Goal: Transaction & Acquisition: Purchase product/service

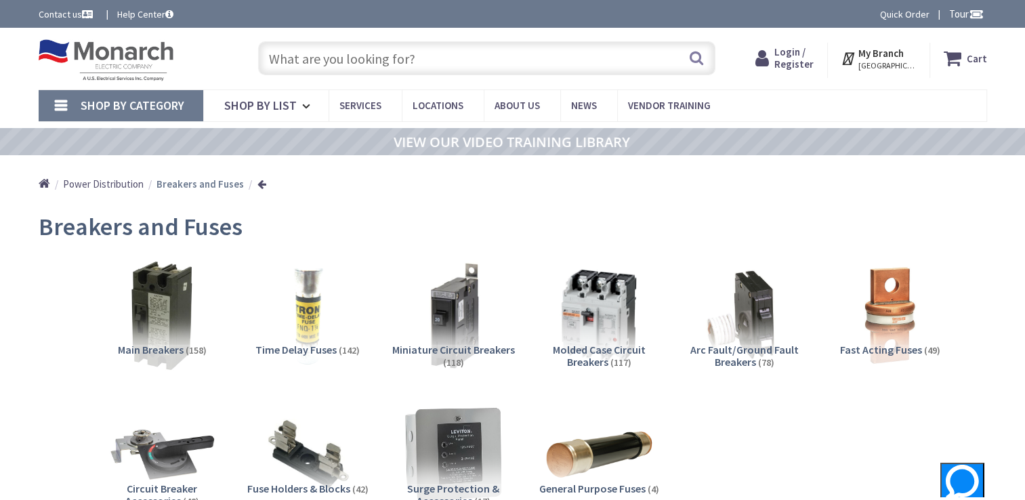
click at [370, 66] on input "text" at bounding box center [486, 58] width 457 height 34
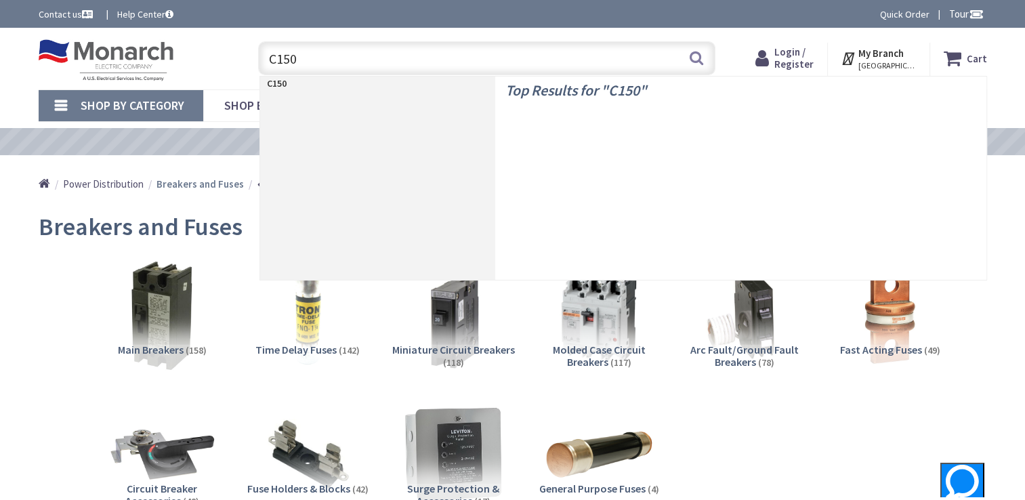
type input "C150J"
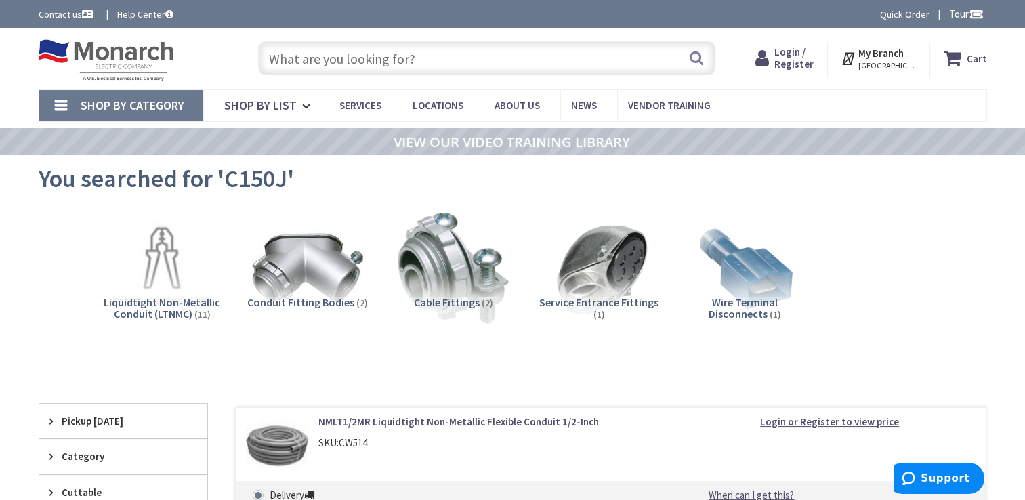
click at [442, 60] on input "text" at bounding box center [486, 58] width 457 height 34
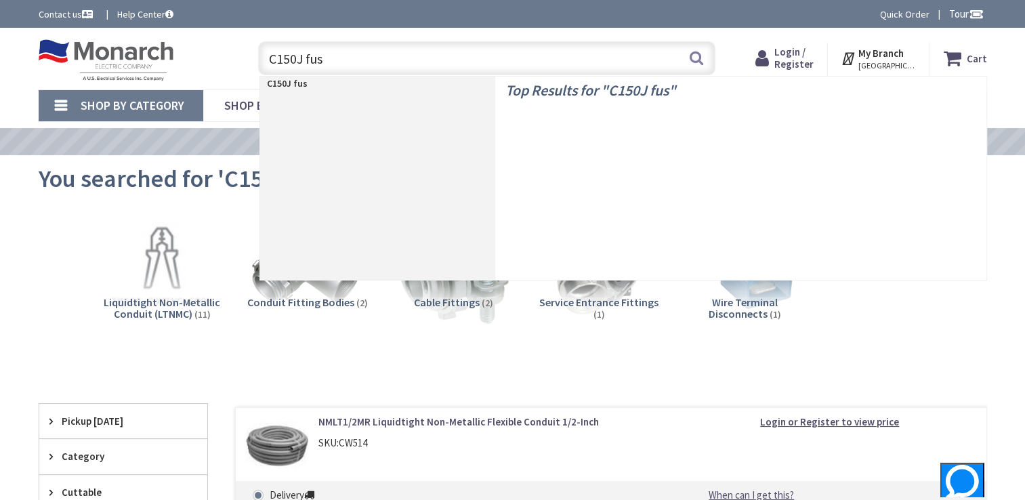
type input "C150J fuse"
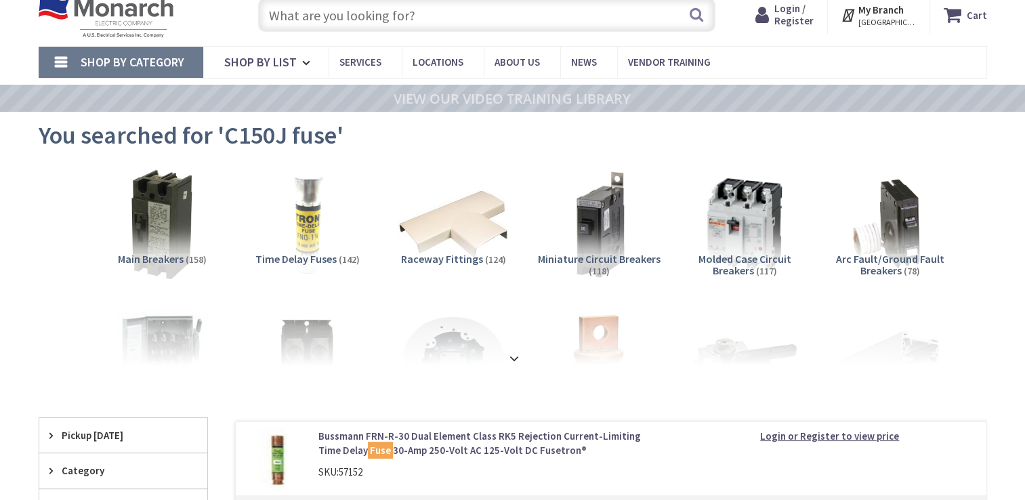
scroll to position [68, 0]
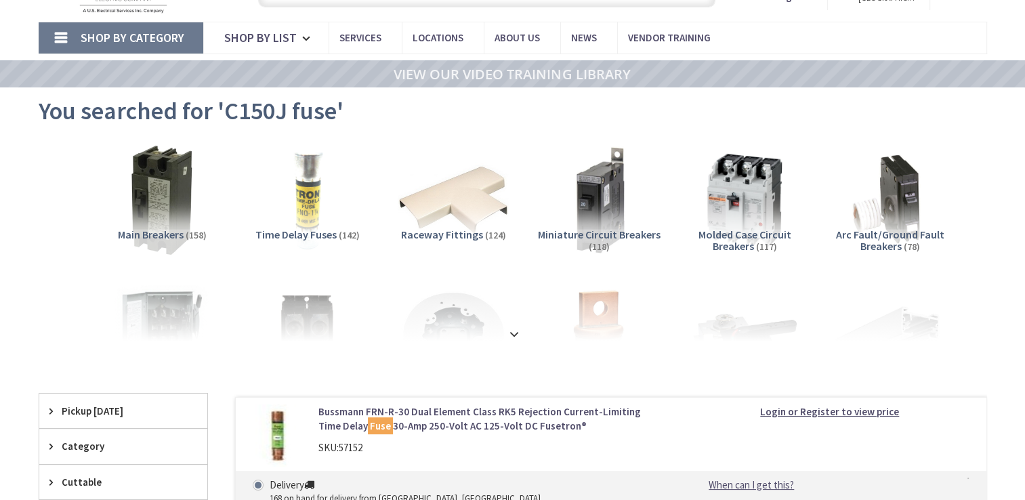
click at [335, 228] on span "Time Delay Fuses" at bounding box center [295, 235] width 81 height 14
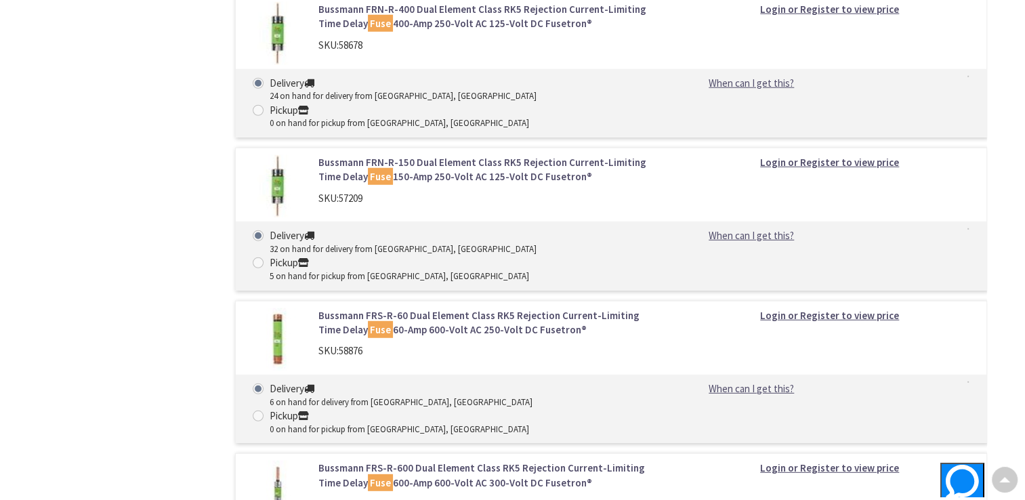
scroll to position [3616, 0]
